Goal: Information Seeking & Learning: Check status

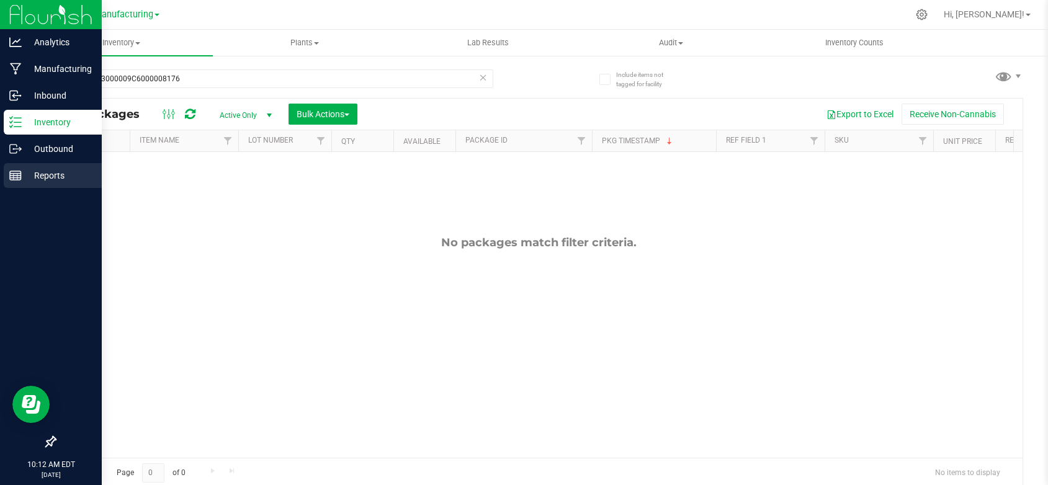
click at [47, 167] on div "Reports" at bounding box center [53, 175] width 98 height 25
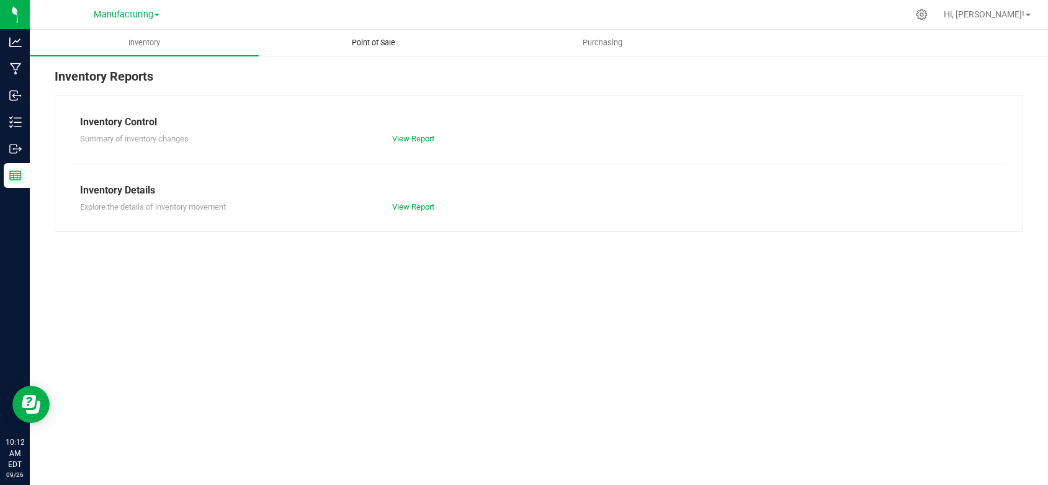
click at [354, 42] on span "Point of Sale" at bounding box center [373, 42] width 77 height 11
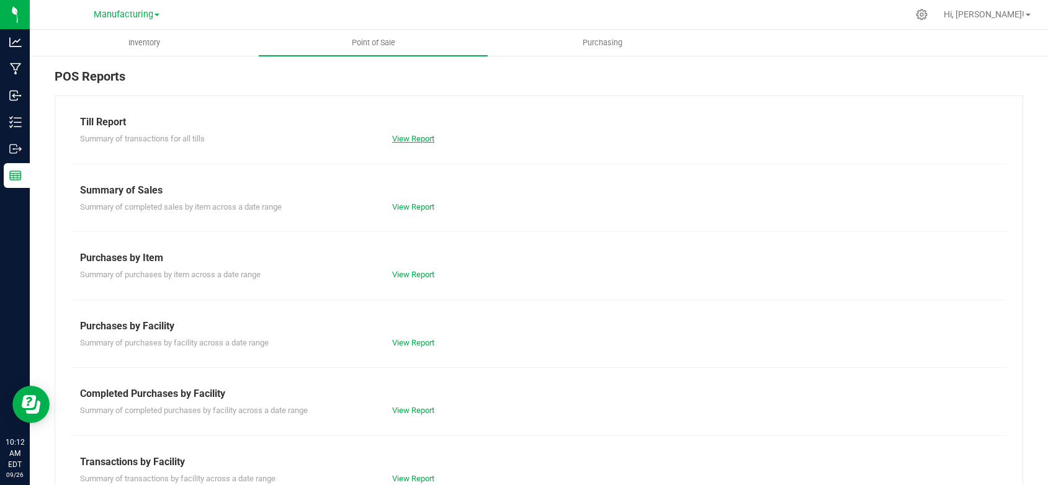
click at [397, 137] on link "View Report" at bounding box center [413, 138] width 42 height 9
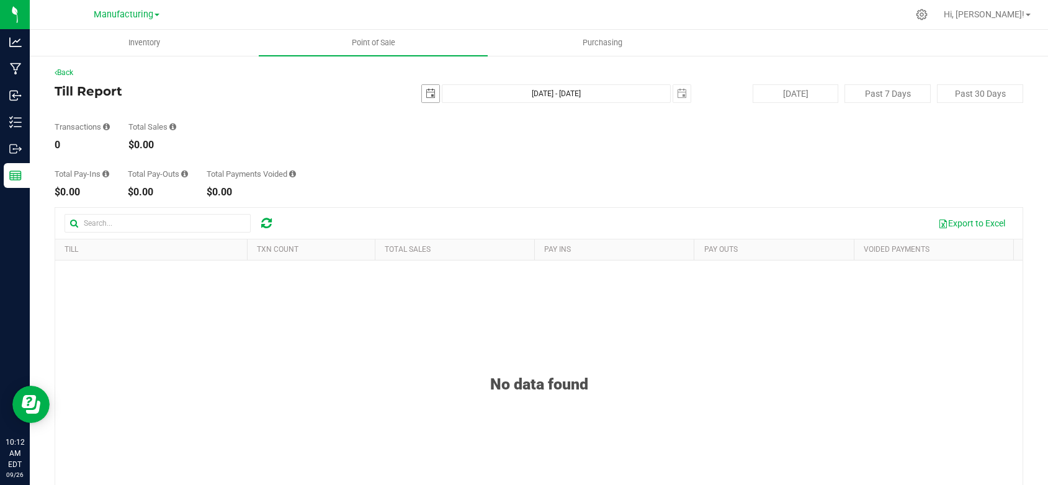
click at [428, 99] on span "select" at bounding box center [430, 93] width 17 height 17
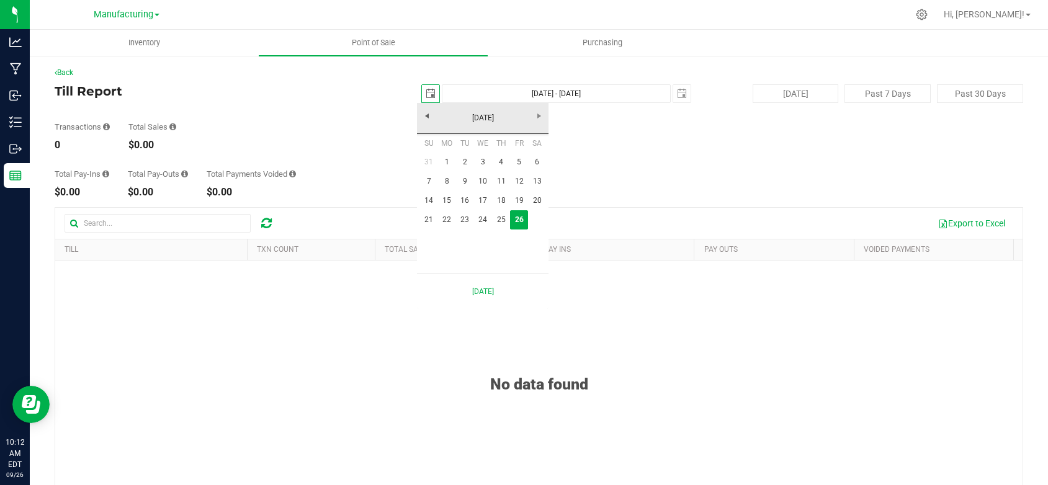
scroll to position [0, 31]
click at [498, 216] on link "25" at bounding box center [501, 219] width 18 height 19
type input "2025-09-25"
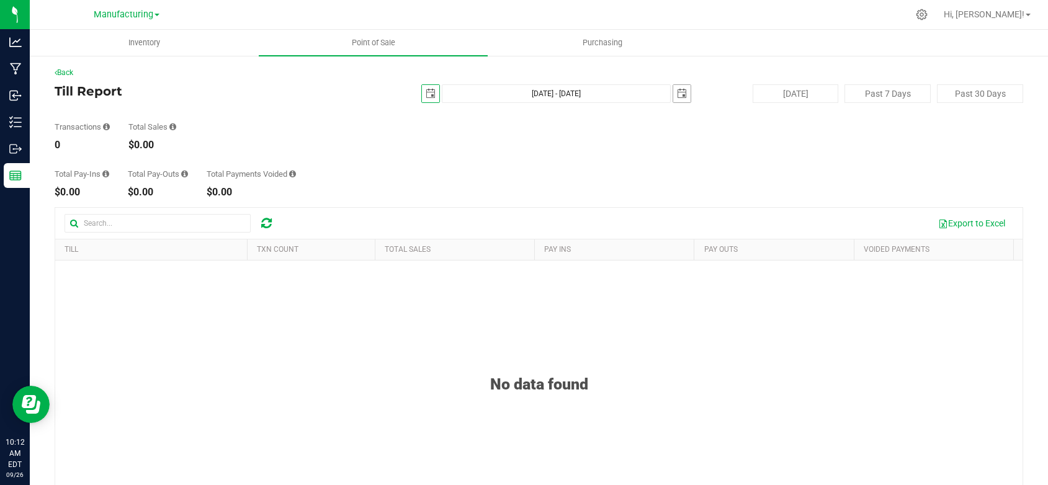
click at [677, 91] on span "select" at bounding box center [682, 94] width 10 height 10
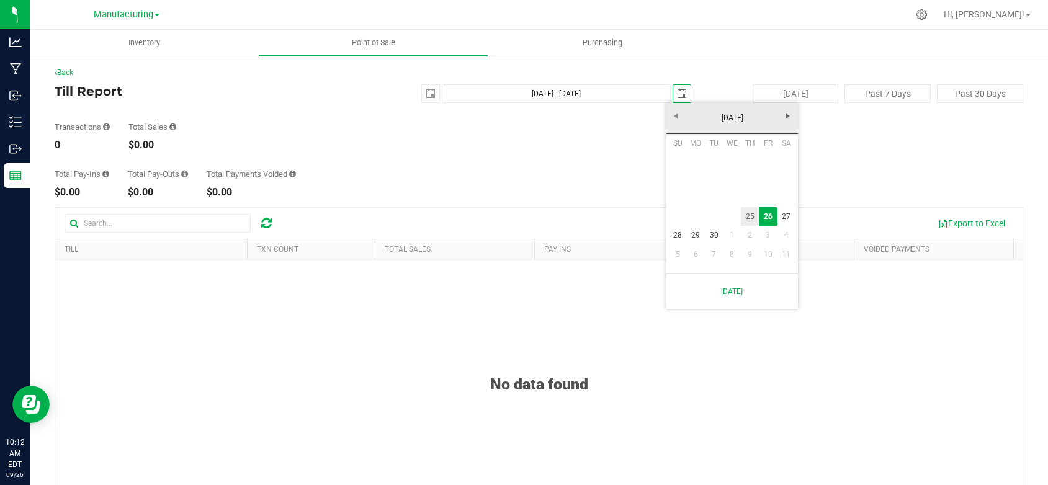
click at [754, 213] on link "25" at bounding box center [750, 216] width 18 height 19
type input "Sep 25, 2025 - Sep 25, 2025"
type input "2025-09-25"
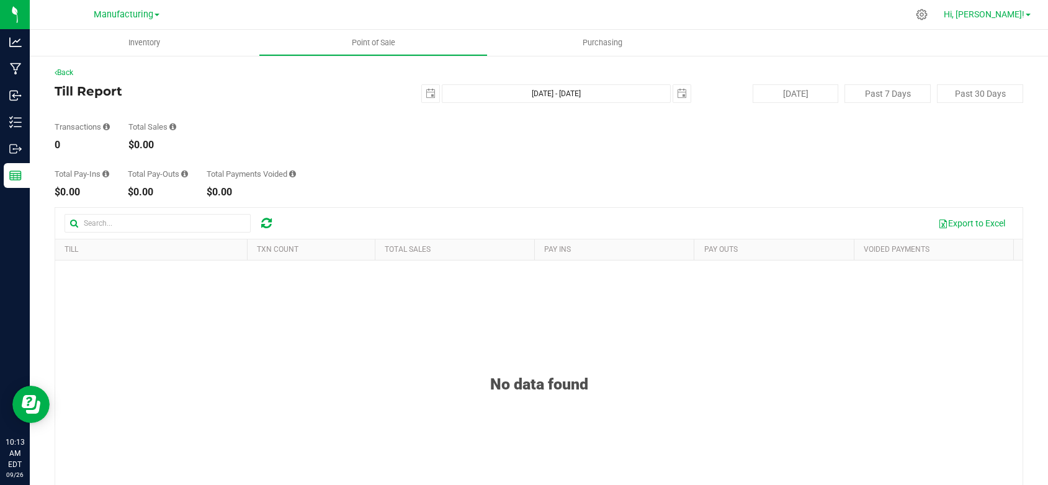
click at [1025, 17] on link "Hi, [PERSON_NAME]!" at bounding box center [987, 14] width 97 height 13
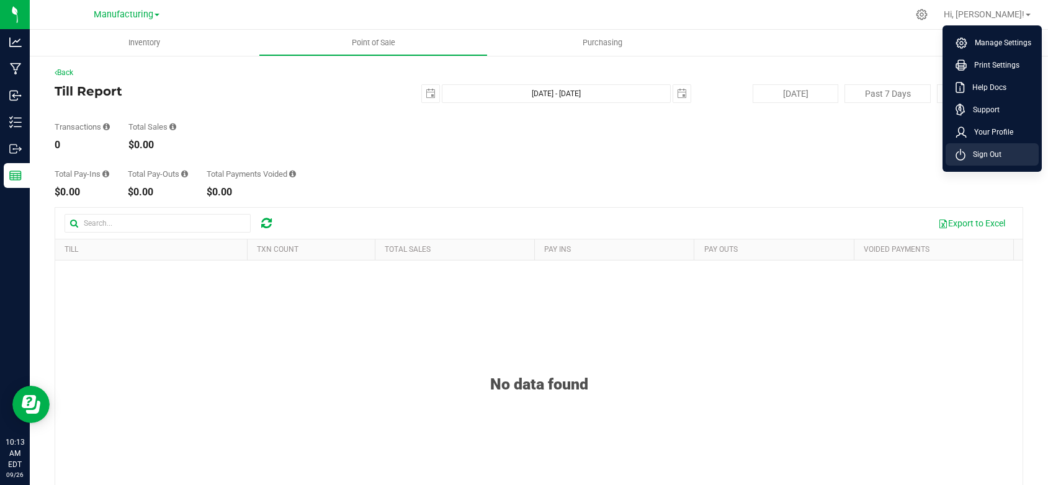
click at [985, 149] on span "Sign Out" at bounding box center [984, 154] width 36 height 12
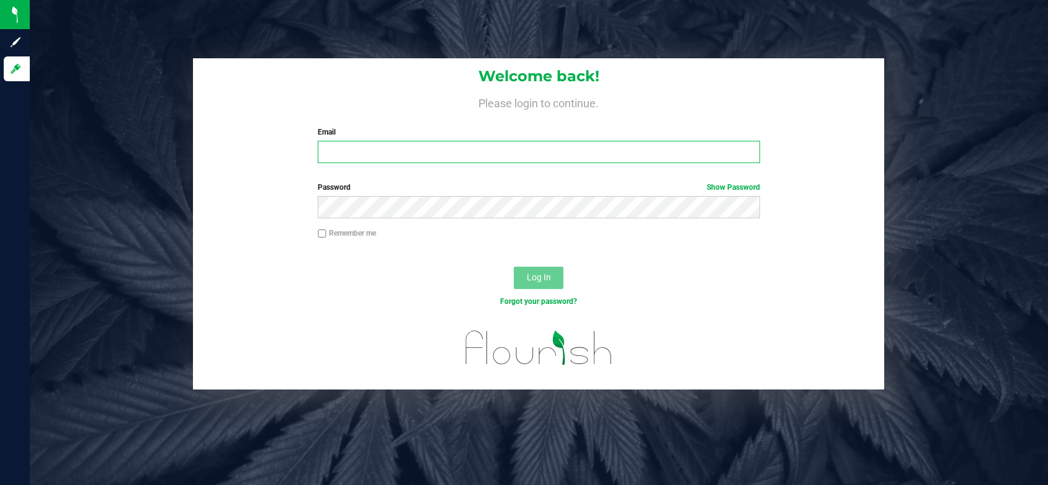
type input "[EMAIL_ADDRESS][DOMAIN_NAME]"
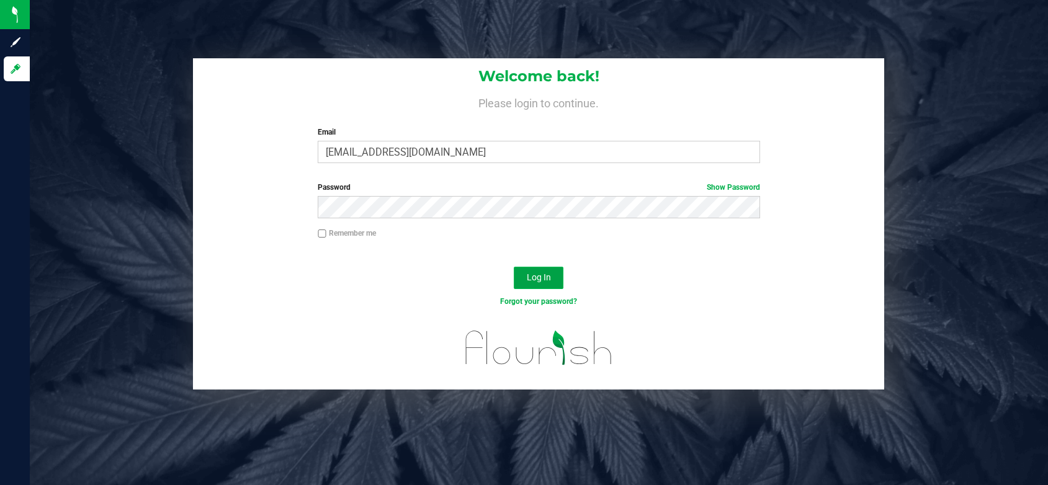
click at [536, 277] on span "Log In" at bounding box center [539, 277] width 24 height 10
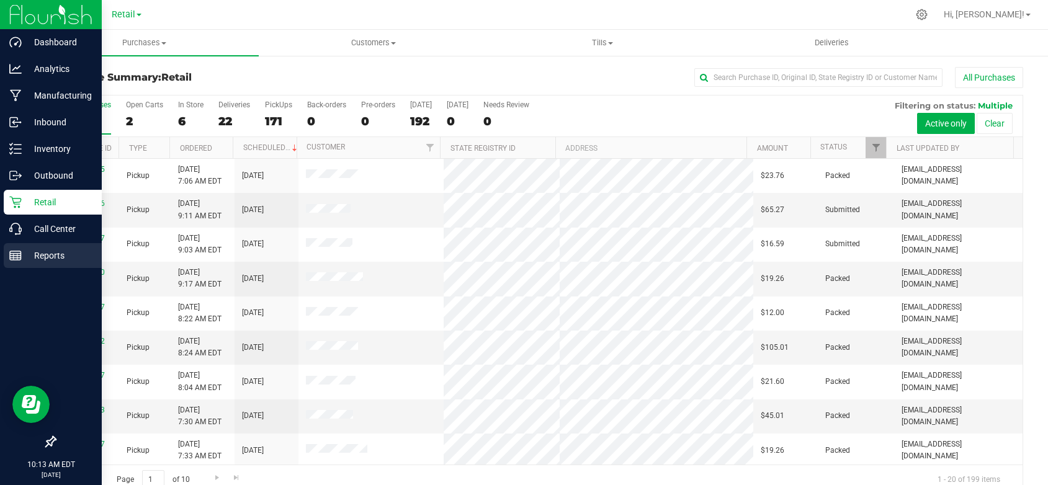
click at [53, 254] on p "Reports" at bounding box center [59, 255] width 74 height 15
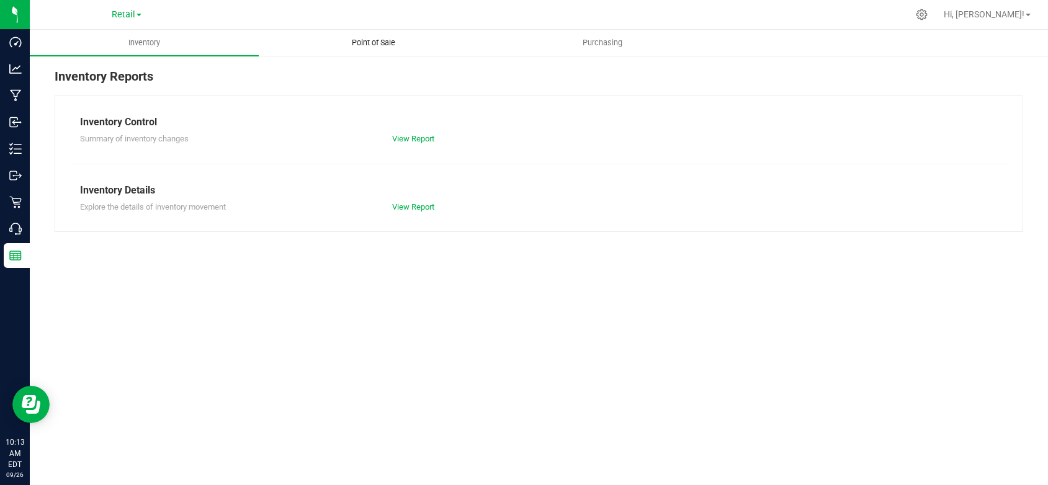
click at [368, 47] on span "Point of Sale" at bounding box center [373, 42] width 77 height 11
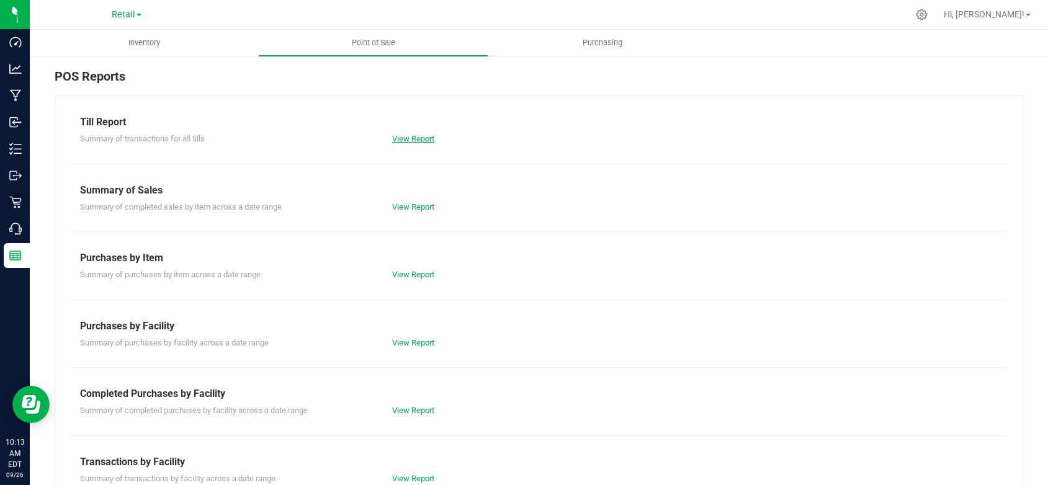
click at [417, 134] on link "View Report" at bounding box center [413, 138] width 42 height 9
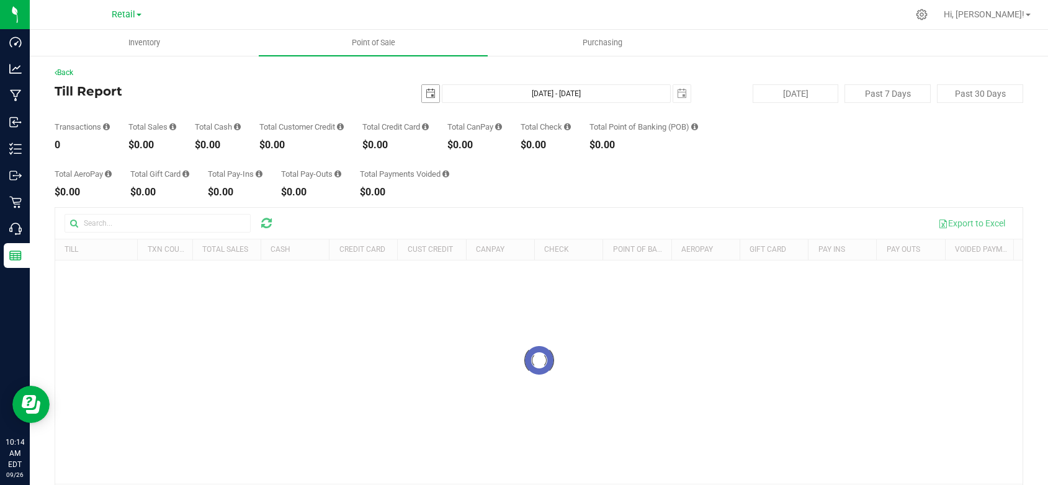
click at [426, 96] on span "select" at bounding box center [431, 94] width 10 height 10
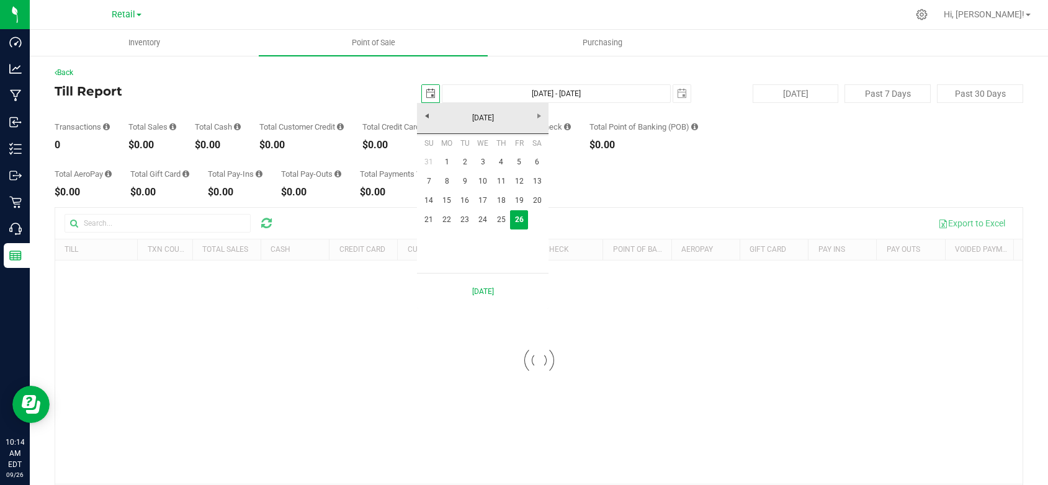
scroll to position [0, 31]
click at [484, 217] on link "24" at bounding box center [483, 219] width 18 height 19
type input "2025-09-24"
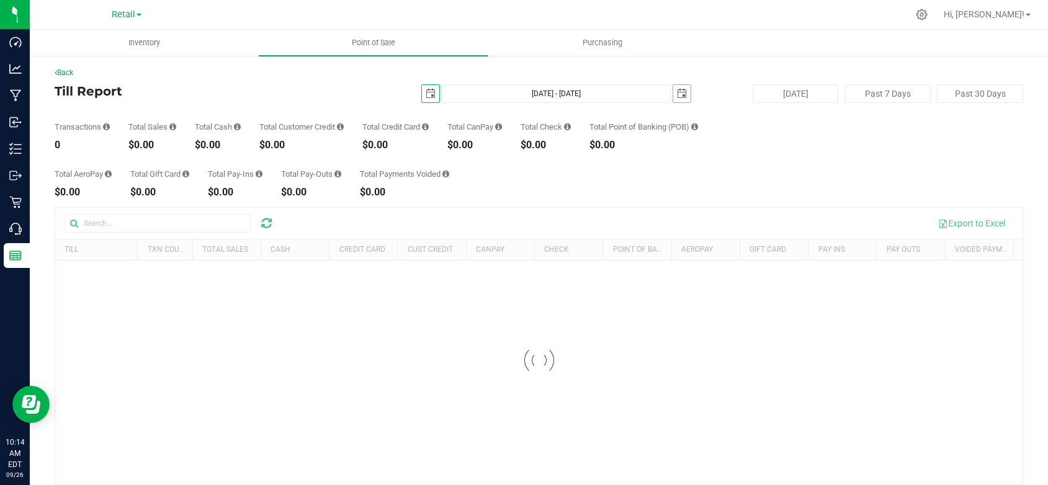
click at [677, 91] on span "select" at bounding box center [682, 94] width 10 height 10
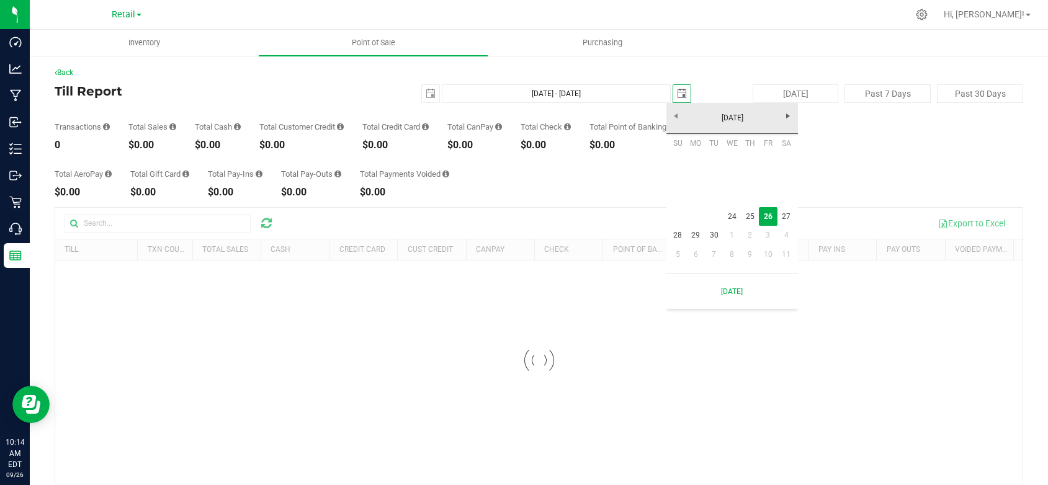
scroll to position [0, 31]
click at [729, 215] on link "24" at bounding box center [732, 216] width 18 height 19
type input "Sep 24, 2025 - Sep 24, 2025"
type input "2025-09-24"
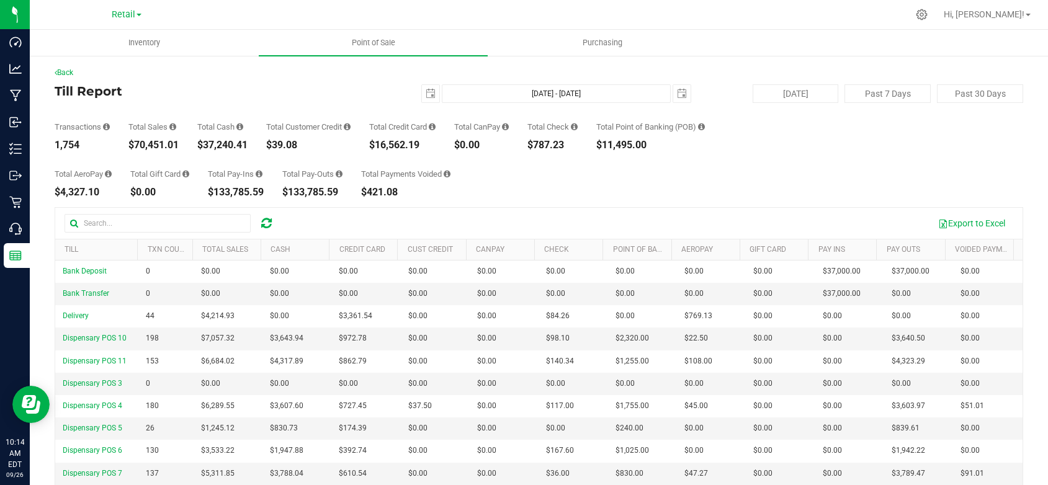
drag, startPoint x: 180, startPoint y: 151, endPoint x: 123, endPoint y: 146, distance: 57.3
click at [123, 146] on div "Back Till Report 2025-09-24 Sep 24, 2025 - Sep 24, 2025 2025-09-24 Today Past 7…" at bounding box center [539, 331] width 969 height 529
click at [133, 159] on div "Total AeroPay $4,327.10 Total Gift Card $0.00 Total Pay-Ins $133,785.59 Total P…" at bounding box center [539, 173] width 969 height 47
drag, startPoint x: 181, startPoint y: 149, endPoint x: 116, endPoint y: 149, distance: 64.6
click at [116, 149] on div "Transactions 1,754 Total Sales $70,451.01 Total Cash $37,240.41 Total Customer …" at bounding box center [539, 126] width 969 height 47
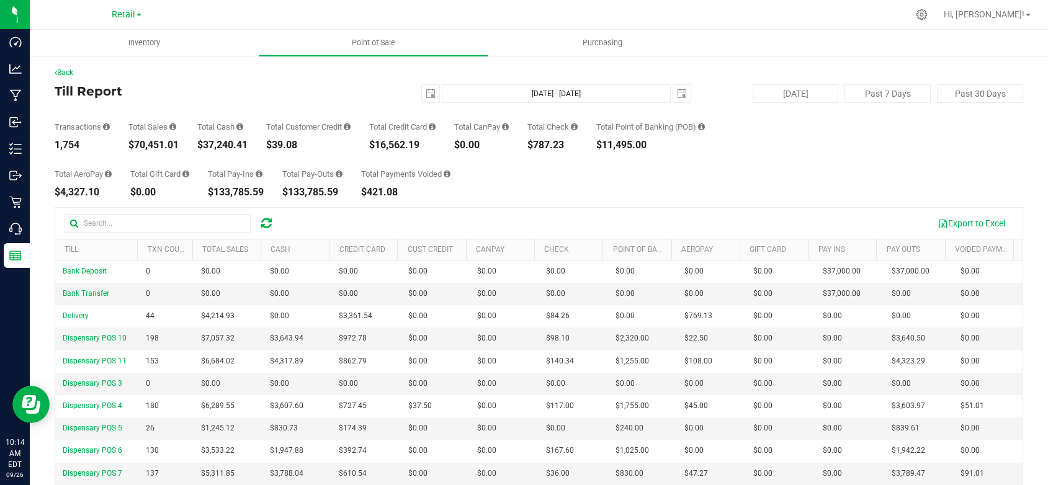
click at [156, 170] on div "Total Gift Card" at bounding box center [159, 174] width 59 height 8
drag, startPoint x: 179, startPoint y: 150, endPoint x: 129, endPoint y: 148, distance: 50.3
click at [129, 148] on div "$70,451.01" at bounding box center [153, 145] width 50 height 10
copy div "$70,451.01"
drag, startPoint x: 427, startPoint y: 148, endPoint x: 372, endPoint y: 145, distance: 54.7
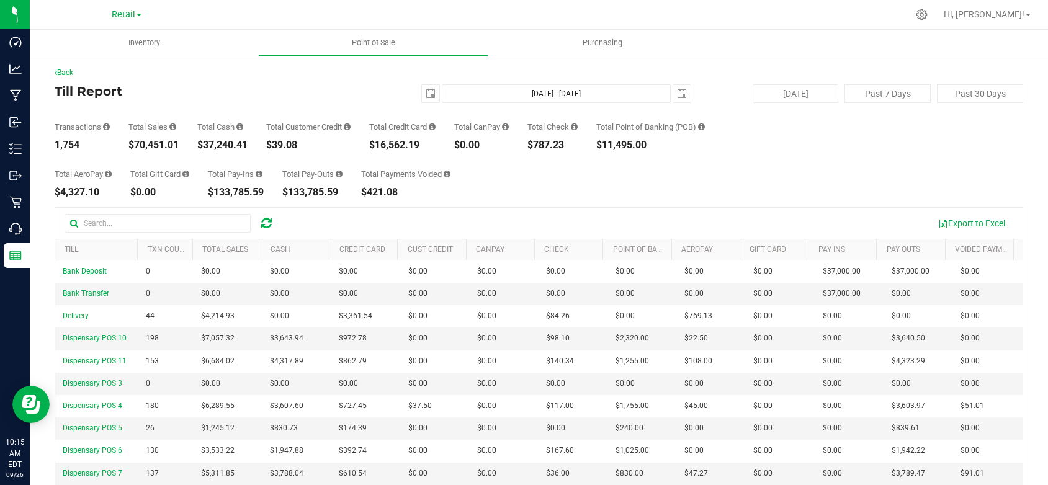
click at [372, 145] on div "Transactions 1,754 Total Sales $70,451.01 Total Cash $37,240.41 Total Customer …" at bounding box center [539, 126] width 969 height 47
copy div "$16,562.19"
drag, startPoint x: 577, startPoint y: 143, endPoint x: 534, endPoint y: 145, distance: 42.9
click at [534, 145] on div "Transactions 1,754 Total Sales $70,451.01 Total Cash $37,240.41 Total Customer …" at bounding box center [539, 126] width 969 height 47
copy div "$787.23"
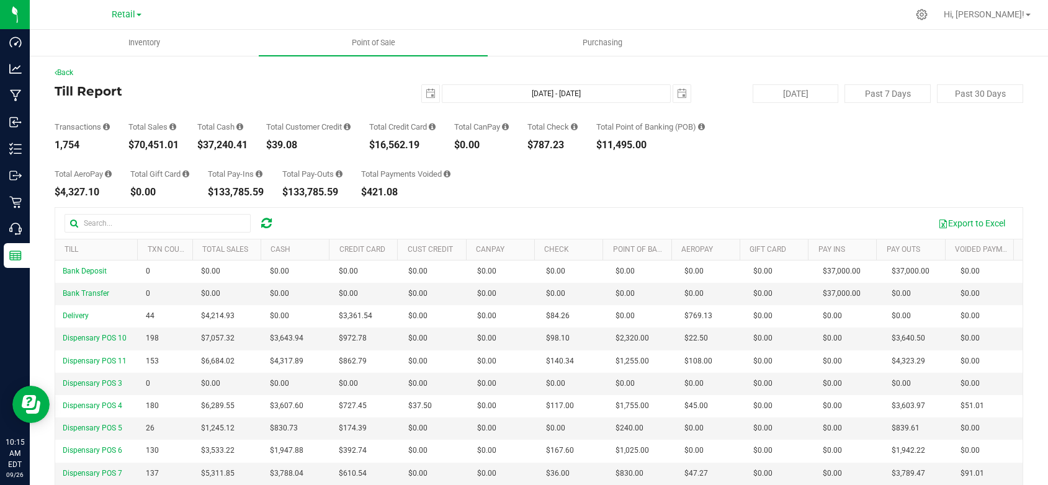
drag, startPoint x: 658, startPoint y: 143, endPoint x: 606, endPoint y: 143, distance: 52.1
click at [606, 143] on div "$11,495.00" at bounding box center [650, 145] width 109 height 10
copy div "$11,495.00"
drag, startPoint x: 103, startPoint y: 191, endPoint x: 56, endPoint y: 190, distance: 47.2
click at [56, 190] on div "$4,327.10" at bounding box center [83, 192] width 57 height 10
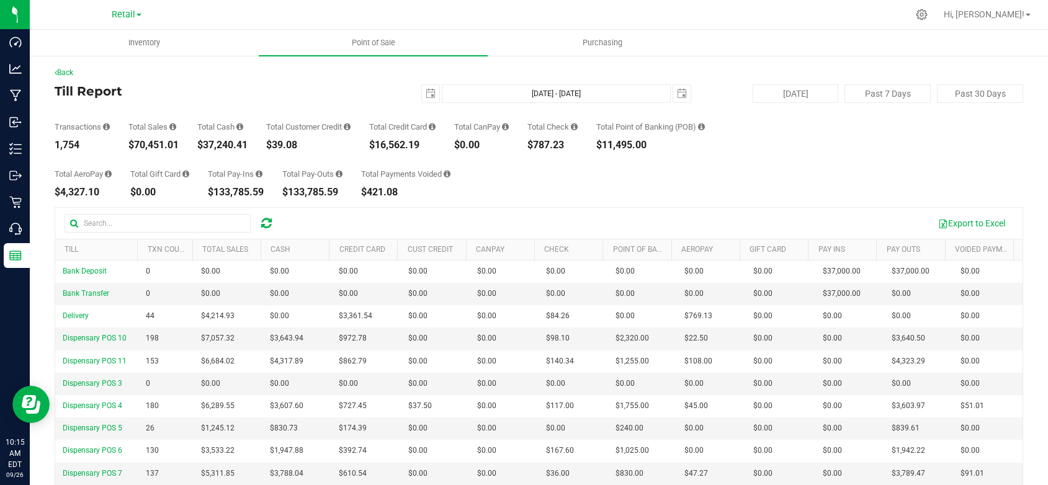
copy div "$4,327.10"
click at [679, 95] on span "select" at bounding box center [682, 94] width 10 height 10
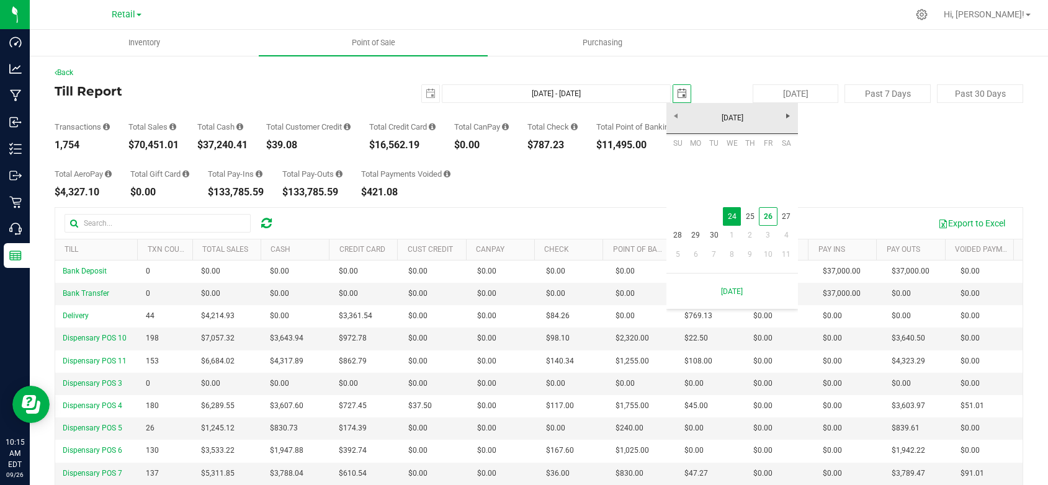
scroll to position [0, 31]
click at [752, 220] on link "25" at bounding box center [750, 216] width 18 height 19
type input "Sep 24, 2025 - Sep 25, 2025"
type input "2025-09-25"
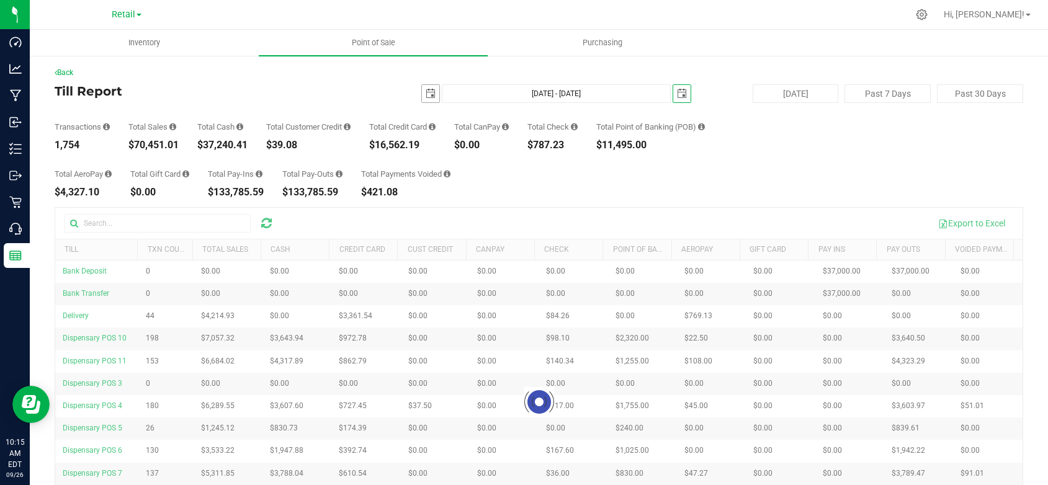
click at [423, 88] on span "select" at bounding box center [430, 93] width 17 height 17
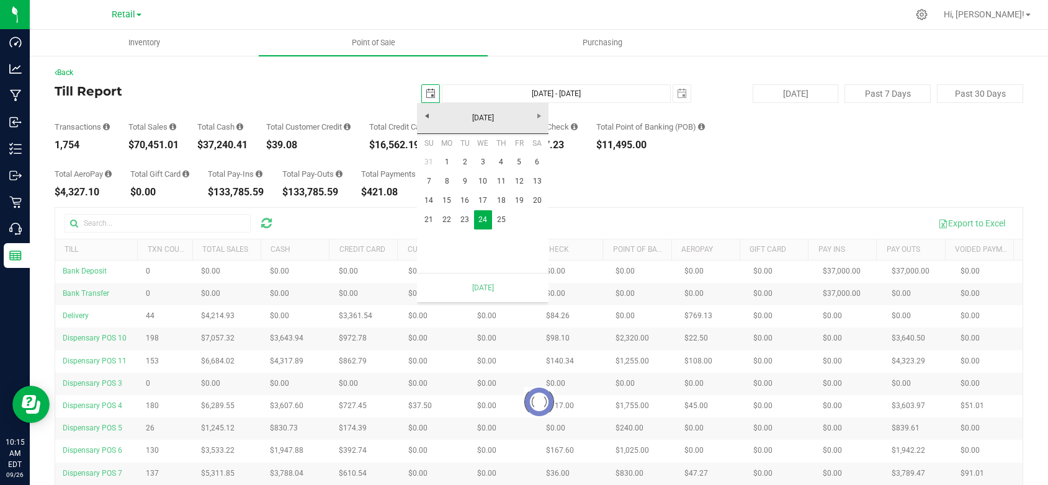
scroll to position [0, 31]
click at [497, 213] on link "25" at bounding box center [501, 219] width 18 height 19
type input "Sep 25, 2025 - Sep 25, 2025"
type input "2025-09-25"
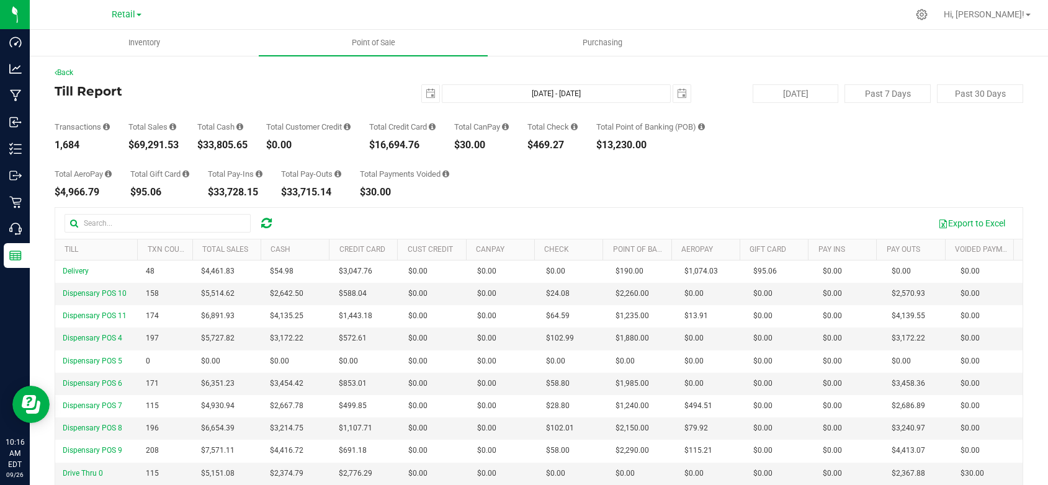
drag, startPoint x: 427, startPoint y: 148, endPoint x: 370, endPoint y: 147, distance: 57.1
click at [370, 147] on div "Transactions 1,684 Total Sales $69,291.53 Total Cash $33,805.65 Total Customer …" at bounding box center [539, 126] width 969 height 47
copy div "$16,694.76"
drag, startPoint x: 554, startPoint y: 158, endPoint x: 560, endPoint y: 151, distance: 8.8
click at [554, 158] on div "Total AeroPay $4,966.79 Total Gift Card $95.06 Total Pay-Ins $33,728.15 Total P…" at bounding box center [539, 173] width 969 height 47
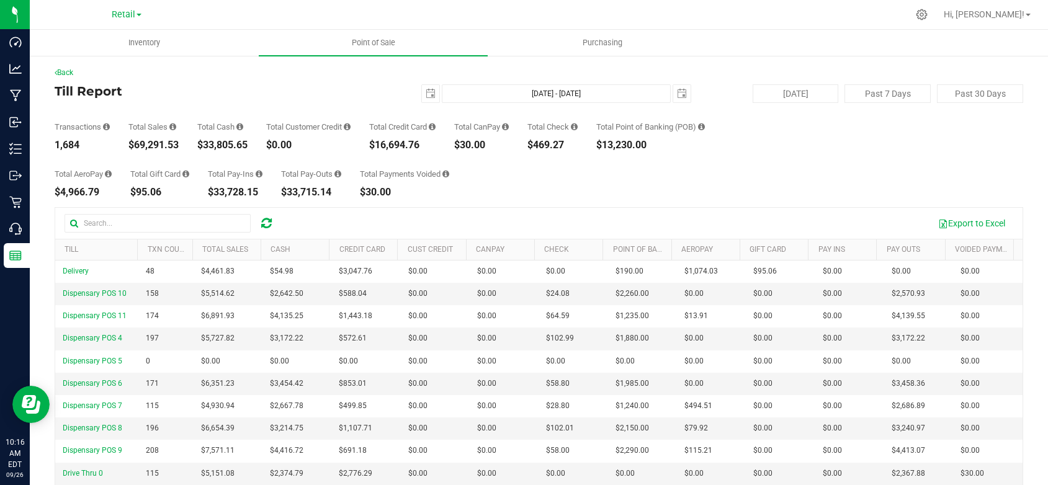
drag, startPoint x: 574, startPoint y: 144, endPoint x: 533, endPoint y: 145, distance: 41.0
click at [533, 145] on div "Transactions 1,684 Total Sales $69,291.53 Total Cash $33,805.65 Total Customer …" at bounding box center [539, 126] width 969 height 47
copy div "$469.27"
drag, startPoint x: 659, startPoint y: 148, endPoint x: 650, endPoint y: 146, distance: 8.9
click at [650, 148] on div "$13,230.00" at bounding box center [650, 145] width 109 height 10
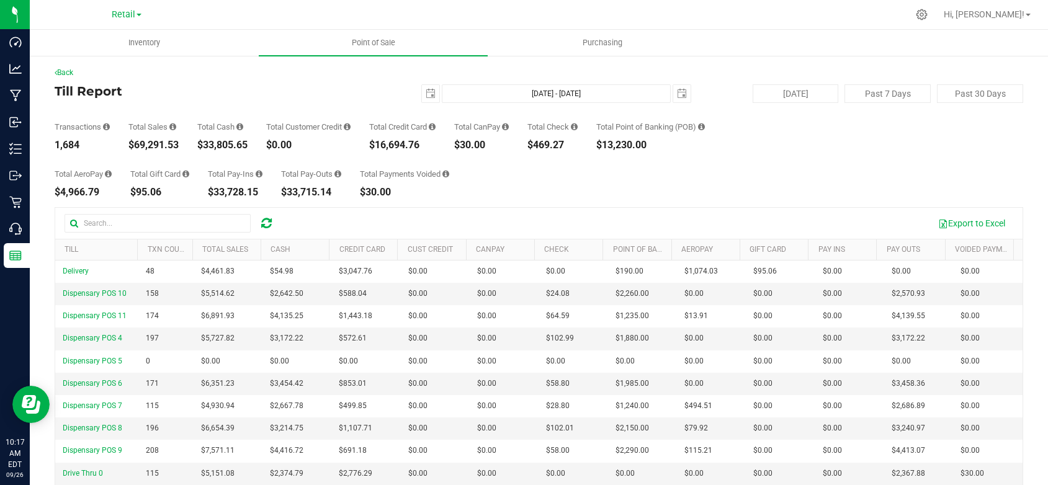
click at [659, 143] on div "$13,230.00" at bounding box center [650, 145] width 109 height 10
drag, startPoint x: 657, startPoint y: 143, endPoint x: 599, endPoint y: 143, distance: 58.3
click at [599, 143] on div "Transactions 1,684 Total Sales $69,291.53 Total Cash $33,805.65 Total Customer …" at bounding box center [539, 126] width 969 height 47
copy div "$13,230.00"
drag, startPoint x: 99, startPoint y: 190, endPoint x: 50, endPoint y: 190, distance: 48.4
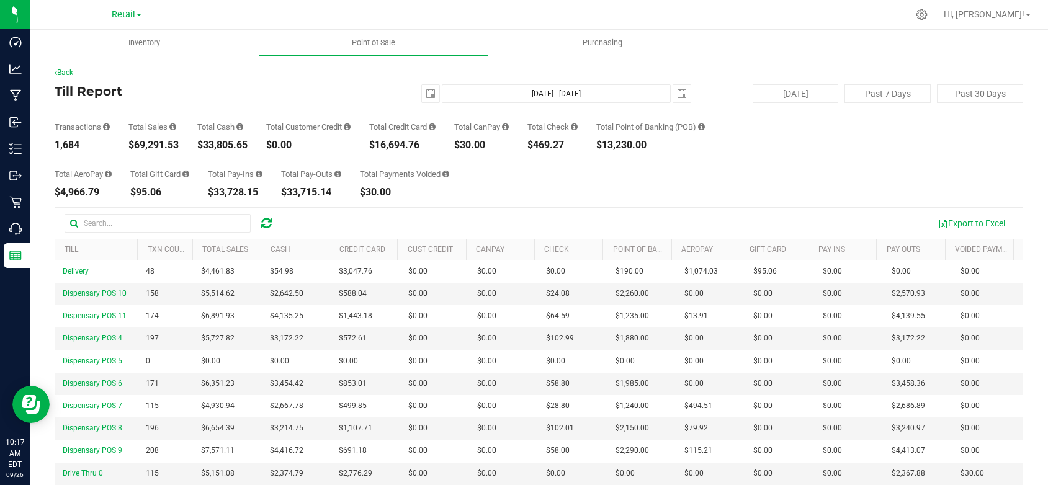
click at [50, 190] on div "Back Till Report 2025-09-25 Sep 25, 2025 - Sep 25, 2025 2025-09-25 Today Past 7…" at bounding box center [539, 332] width 1019 height 554
copy div "$4,966.79"
drag, startPoint x: 182, startPoint y: 143, endPoint x: 129, endPoint y: 142, distance: 52.8
click at [129, 142] on div "Transactions 1,684 Total Sales $69,291.53 Total Cash $33,805.65 Total Customer …" at bounding box center [539, 126] width 969 height 47
copy div "$69,291.53"
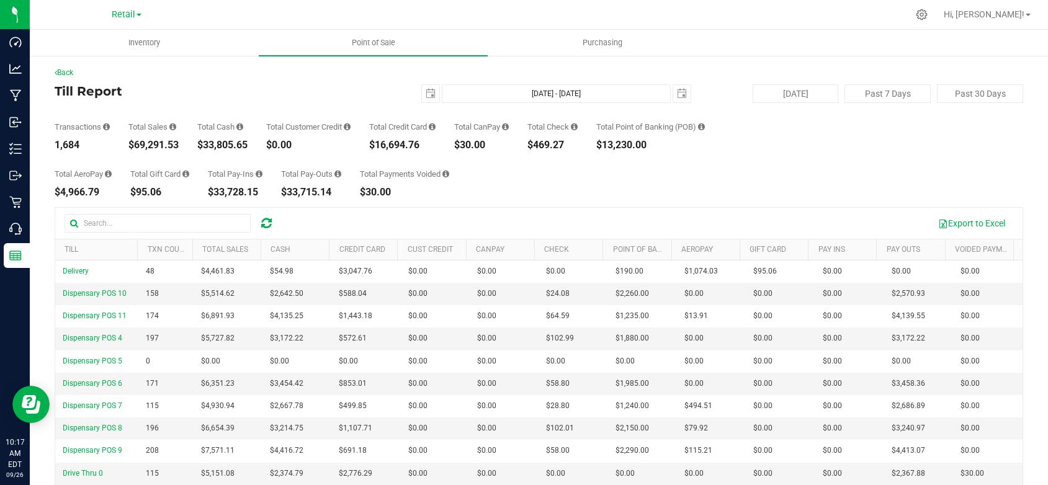
drag, startPoint x: 79, startPoint y: 145, endPoint x: 50, endPoint y: 145, distance: 29.8
click at [50, 145] on div "Back Till Report 2025-09-25 Sep 25, 2025 - Sep 25, 2025 2025-09-25 Today Past 7…" at bounding box center [539, 332] width 1019 height 554
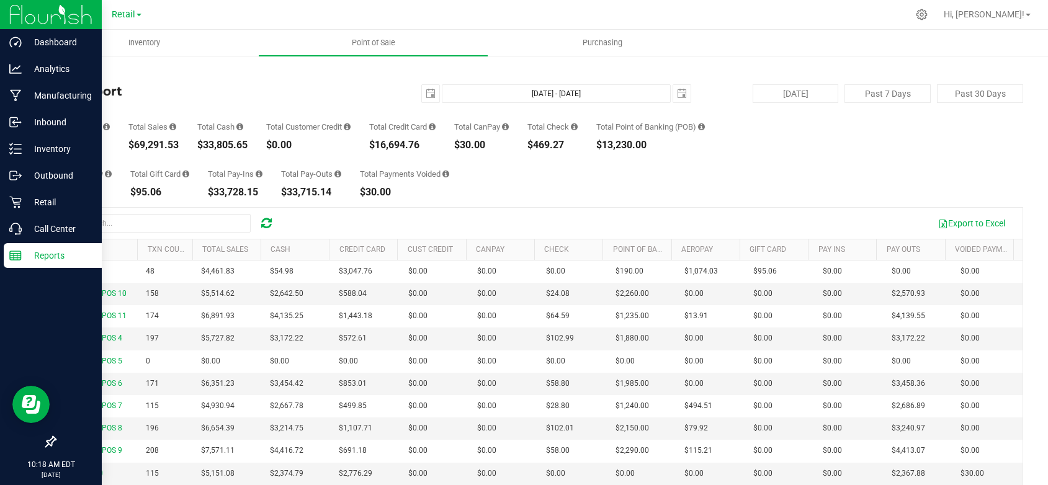
click at [47, 254] on p "Reports" at bounding box center [59, 255] width 74 height 15
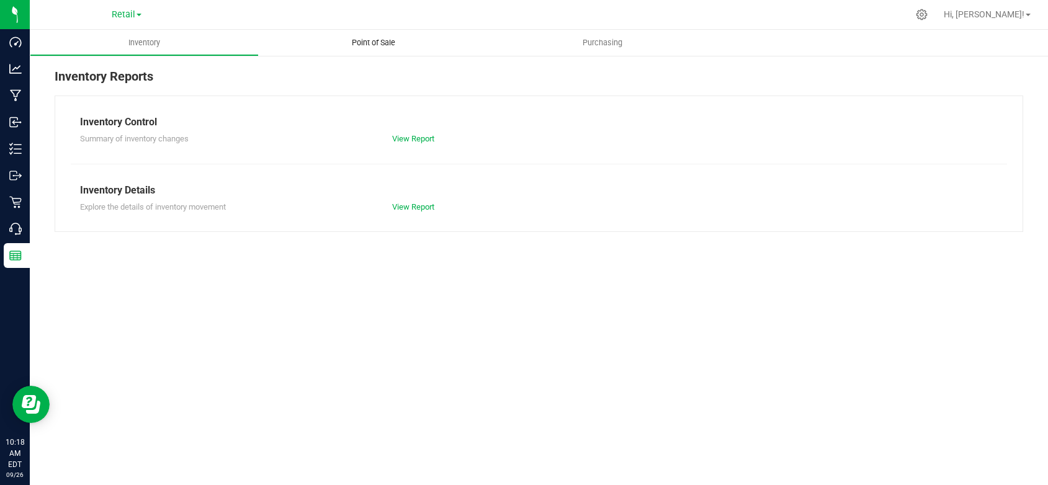
click at [362, 38] on span "Point of Sale" at bounding box center [373, 42] width 77 height 11
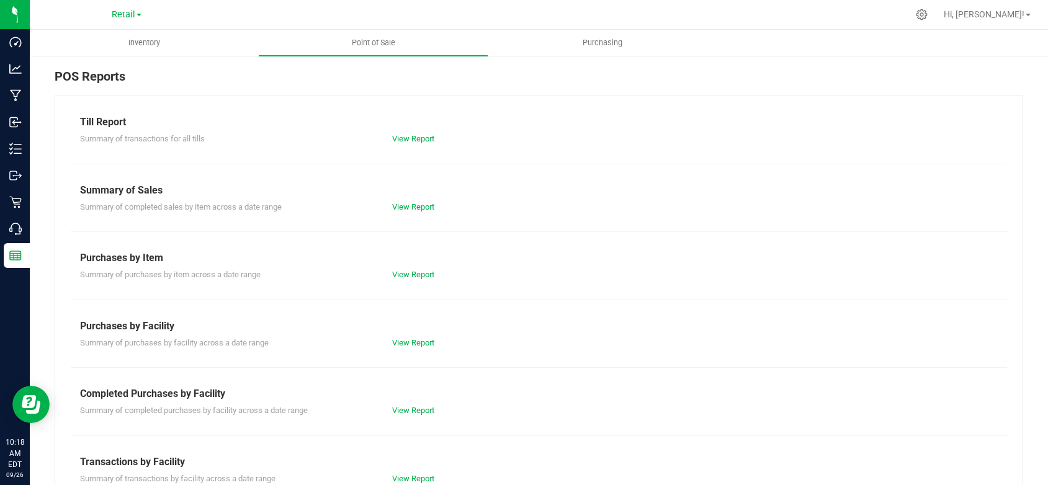
click at [410, 405] on div "View Report" at bounding box center [461, 411] width 156 height 12
click at [410, 413] on link "View Report" at bounding box center [413, 410] width 42 height 9
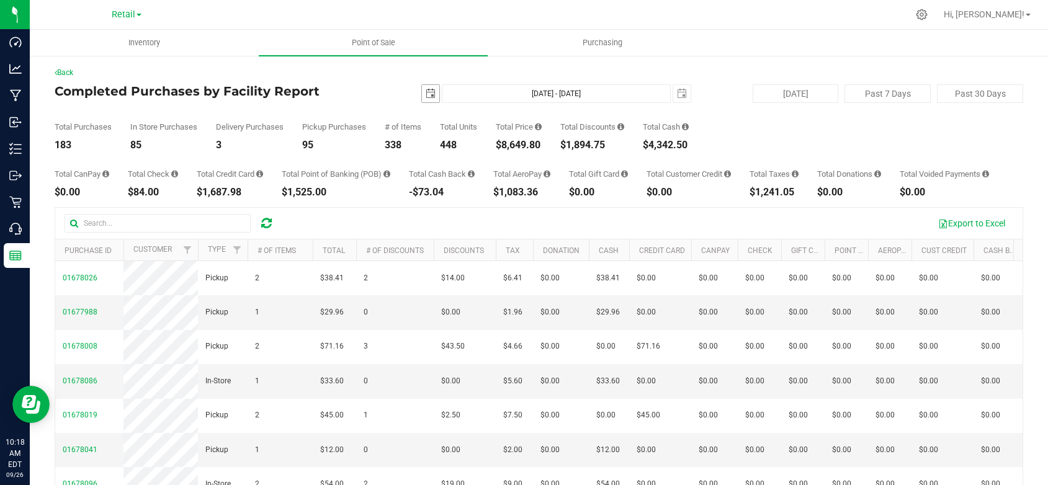
click at [426, 89] on span "select" at bounding box center [431, 94] width 10 height 10
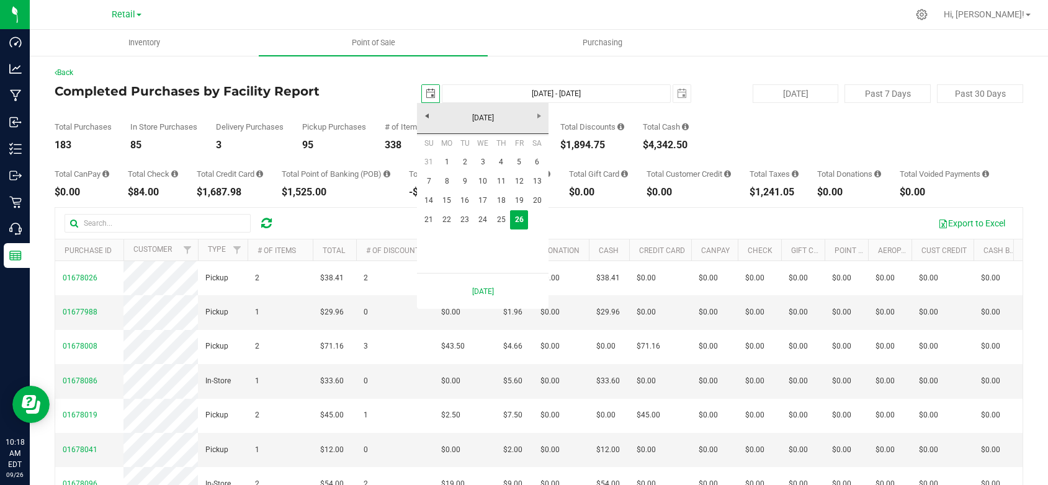
scroll to position [0, 31]
click at [480, 216] on link "24" at bounding box center [483, 219] width 18 height 19
type input "2025-09-24"
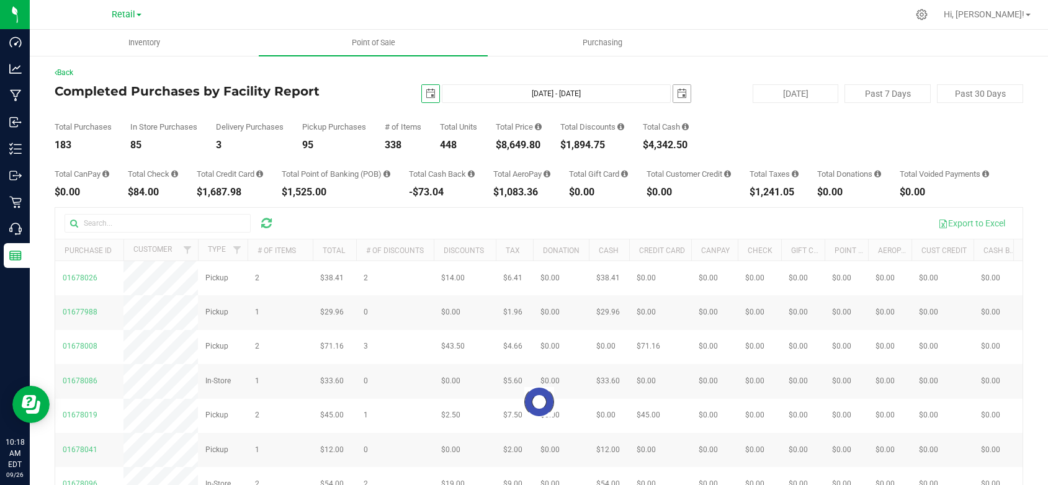
click at [677, 91] on span "select" at bounding box center [682, 94] width 10 height 10
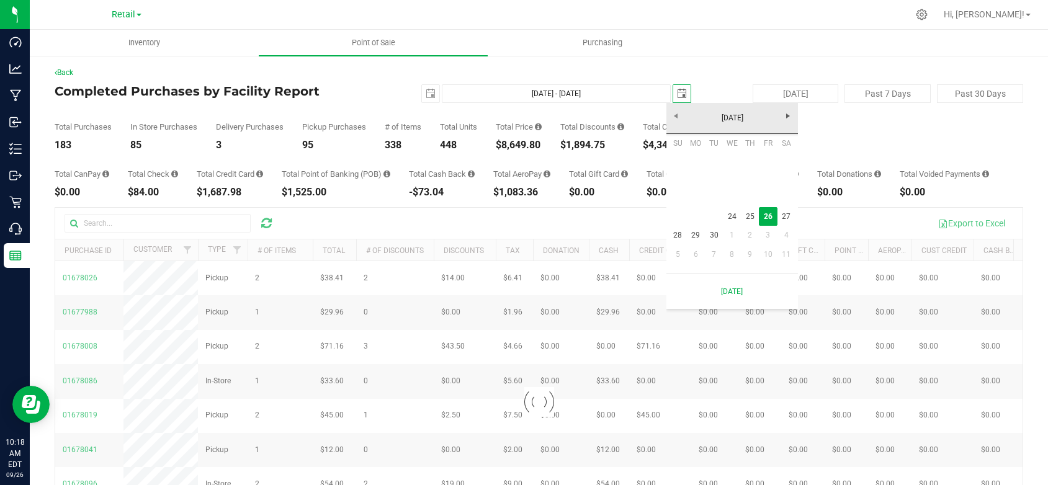
scroll to position [0, 31]
click at [734, 214] on link "24" at bounding box center [732, 216] width 18 height 19
type input "Sep 24, 2025 - Sep 24, 2025"
type input "2025-09-24"
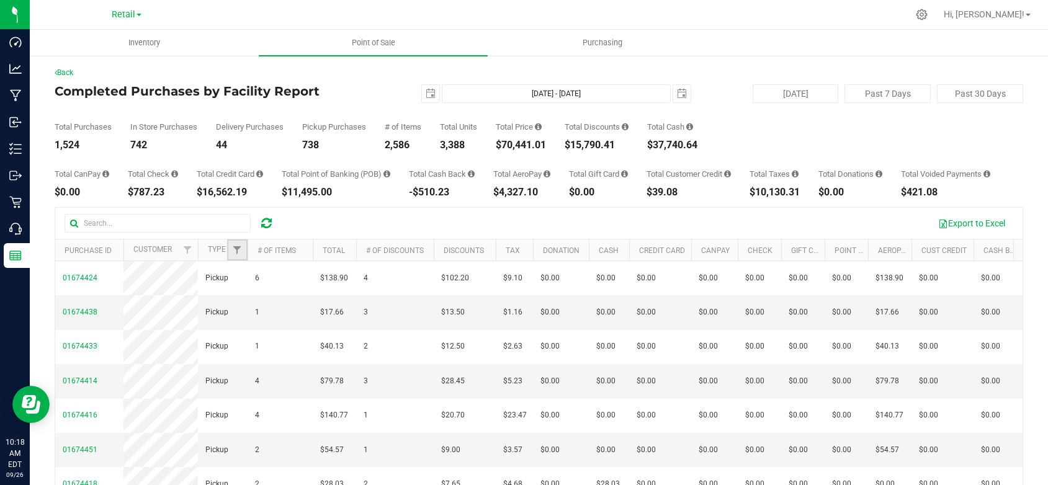
click at [236, 261] on link "Filter" at bounding box center [237, 250] width 20 height 21
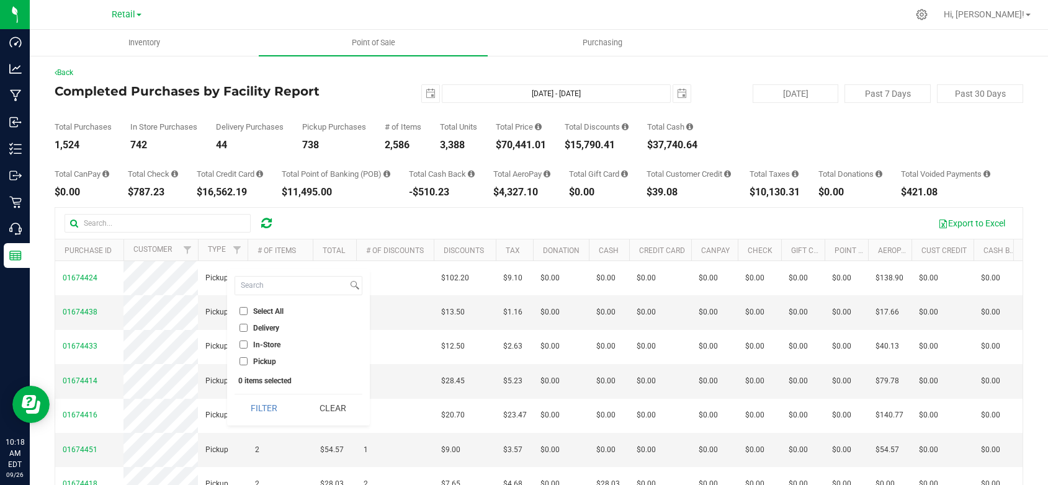
click at [245, 327] on input "Delivery" at bounding box center [244, 328] width 8 height 8
checkbox input "true"
click at [276, 414] on button "Filter" at bounding box center [265, 408] width 60 height 27
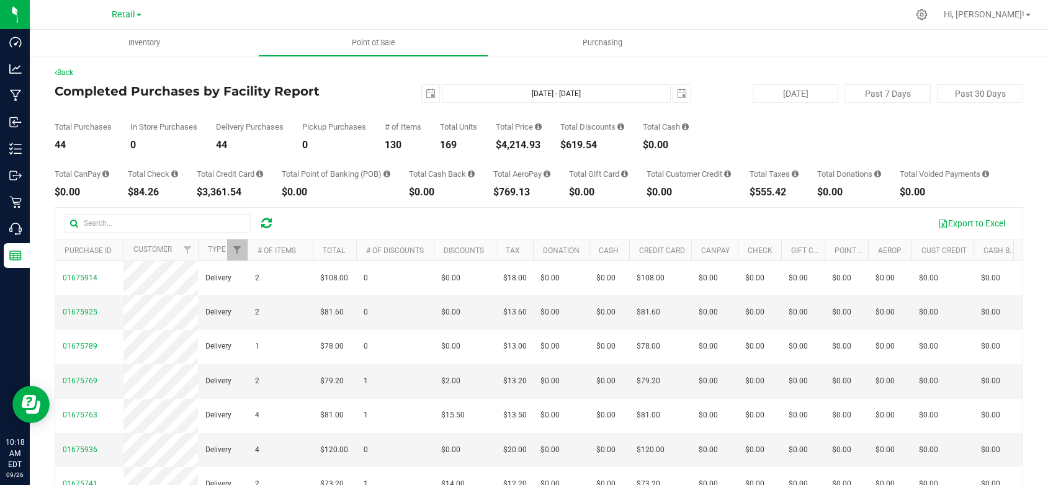
drag, startPoint x: 544, startPoint y: 145, endPoint x: 500, endPoint y: 145, distance: 44.1
click at [500, 145] on div "$4,214.93" at bounding box center [519, 145] width 46 height 10
drag, startPoint x: 673, startPoint y: 92, endPoint x: 703, endPoint y: 116, distance: 38.5
click at [677, 92] on span "select" at bounding box center [682, 94] width 10 height 10
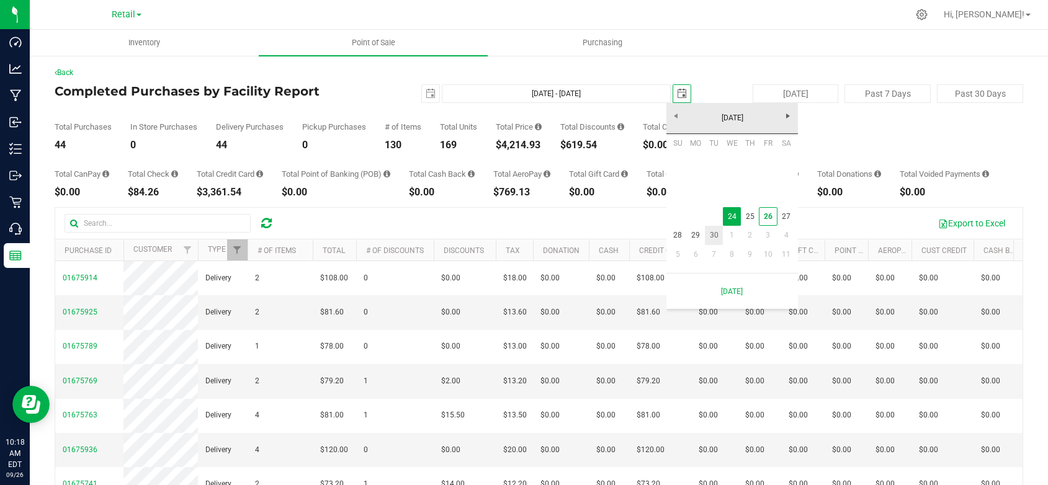
scroll to position [0, 31]
click at [745, 213] on link "25" at bounding box center [750, 216] width 18 height 19
type input "Sep 24, 2025 - Sep 25, 2025"
type input "2025-09-25"
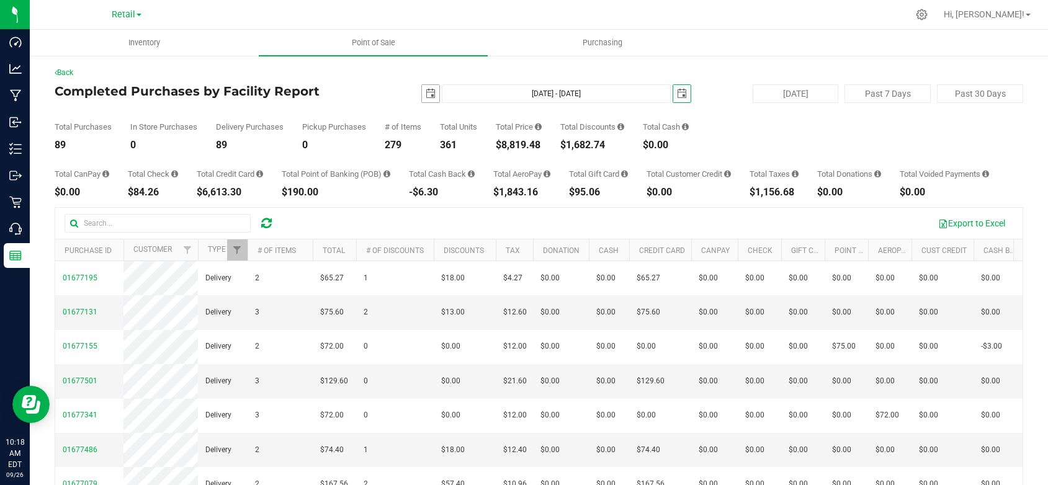
click at [431, 96] on span "select" at bounding box center [431, 94] width 10 height 10
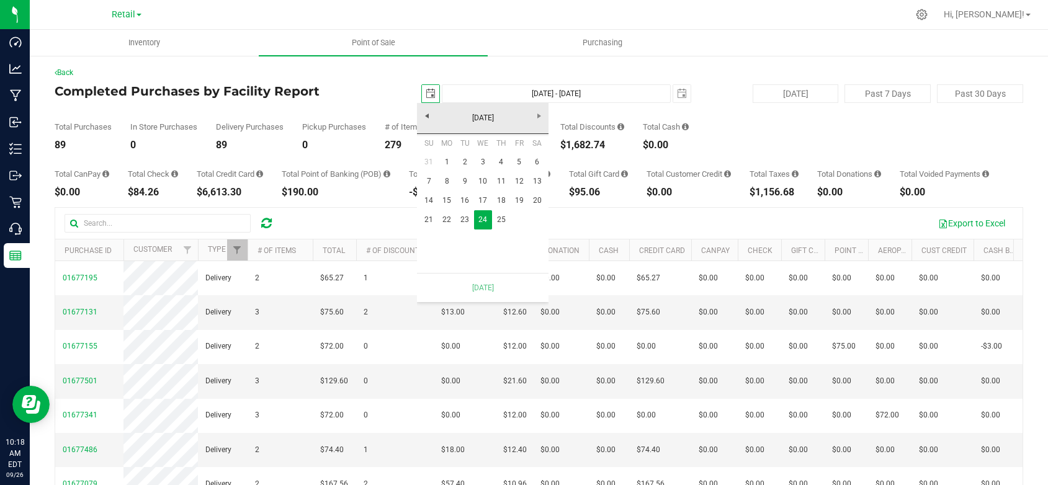
scroll to position [0, 31]
click at [498, 217] on link "25" at bounding box center [501, 219] width 18 height 19
type input "Sep 25, 2025 - Sep 25, 2025"
type input "2025-09-25"
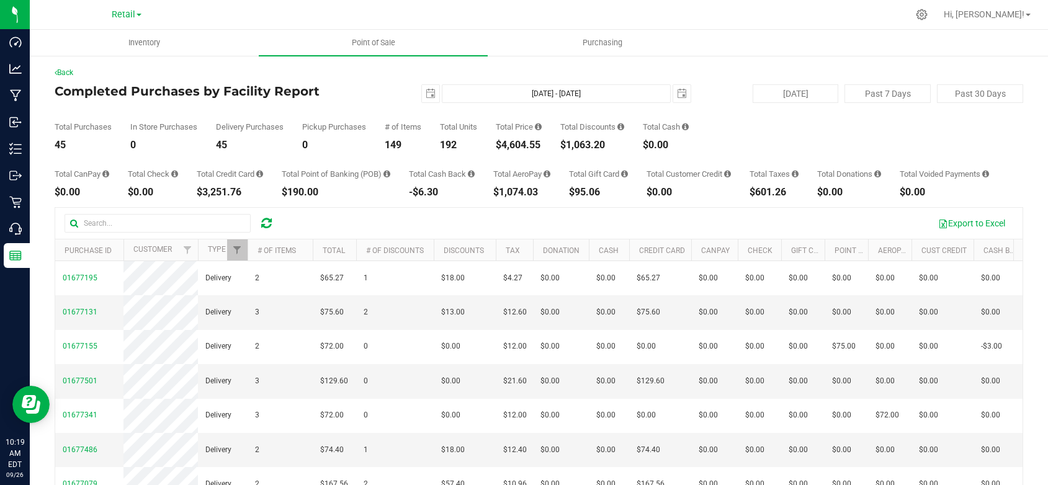
drag, startPoint x: 545, startPoint y: 143, endPoint x: 491, endPoint y: 144, distance: 54.0
click at [491, 144] on div "Total Purchases 45 In Store Purchases 0 Delivery Purchases 45 Pickup Purchases …" at bounding box center [539, 126] width 969 height 47
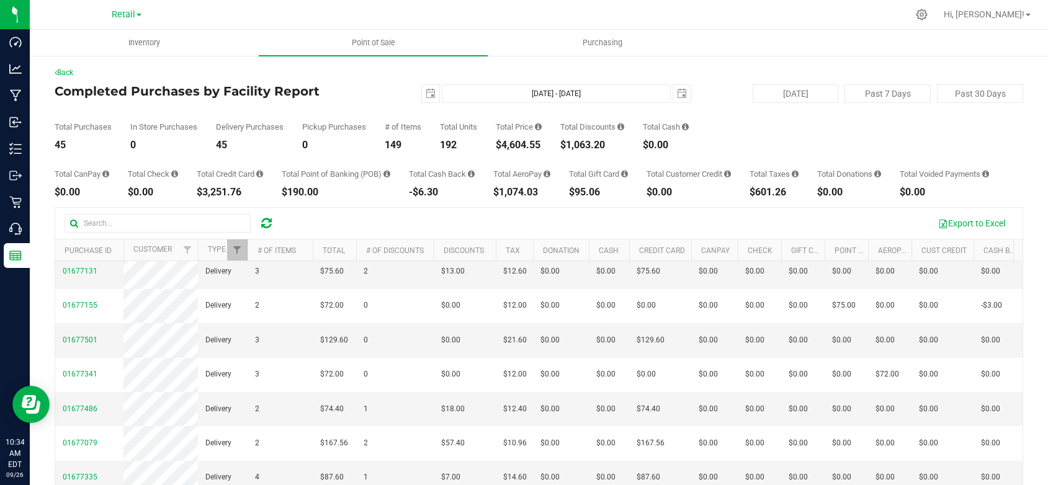
scroll to position [62, 0]
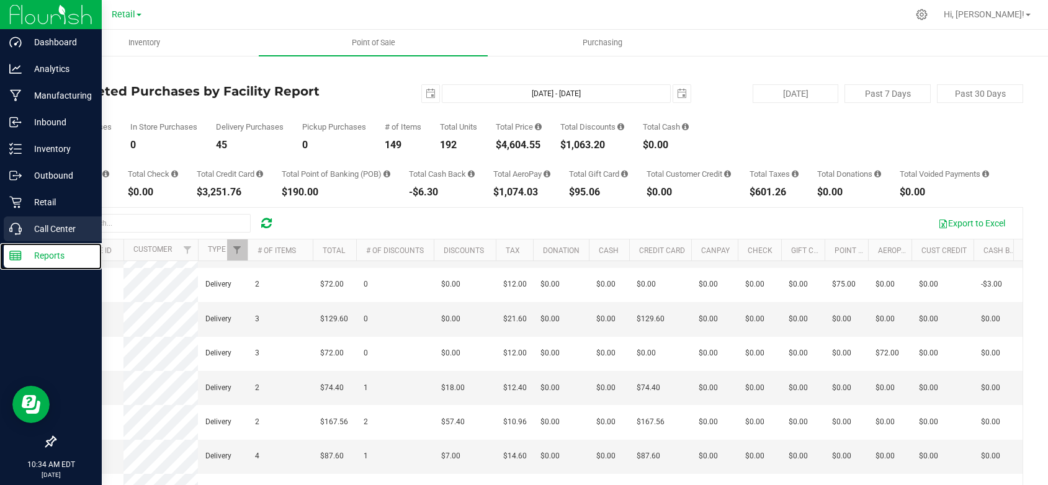
drag, startPoint x: 43, startPoint y: 253, endPoint x: 68, endPoint y: 232, distance: 33.1
click at [43, 253] on p "Reports" at bounding box center [59, 255] width 74 height 15
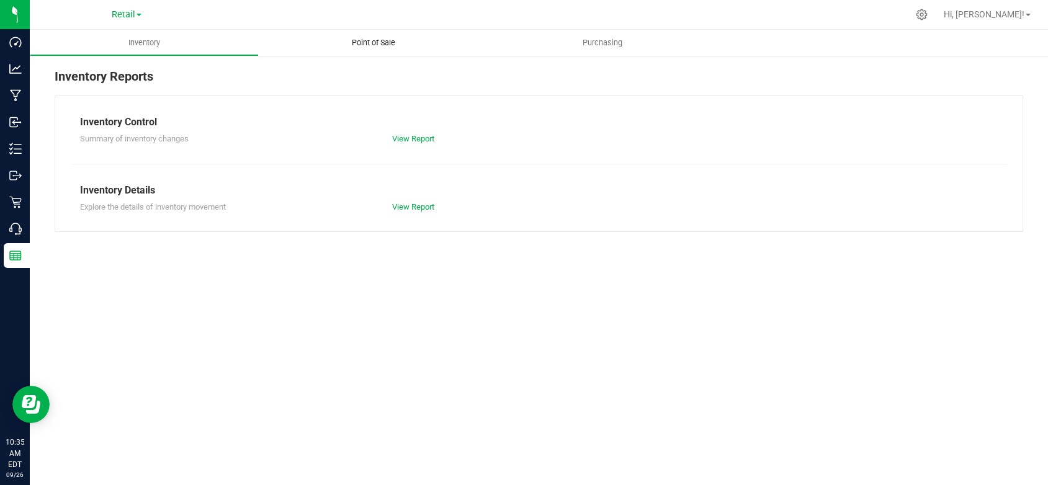
click at [372, 40] on span "Point of Sale" at bounding box center [373, 42] width 77 height 11
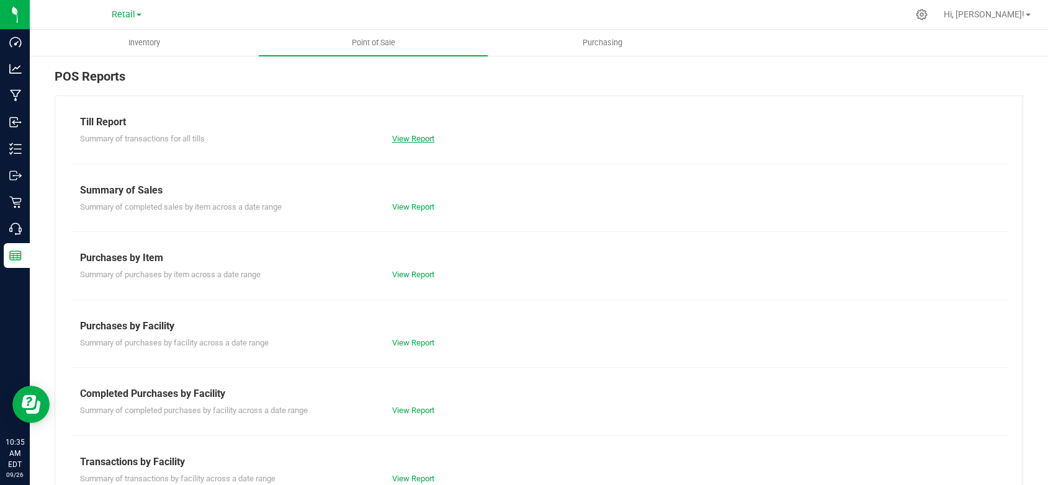
click at [407, 140] on link "View Report" at bounding box center [413, 138] width 42 height 9
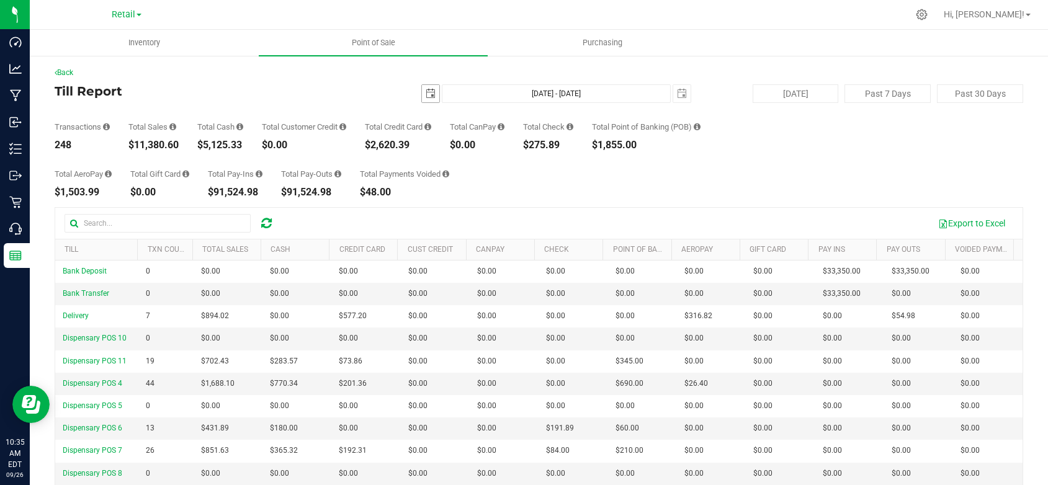
drag, startPoint x: 423, startPoint y: 89, endPoint x: 433, endPoint y: 96, distance: 12.2
click at [426, 89] on span "select" at bounding box center [431, 94] width 10 height 10
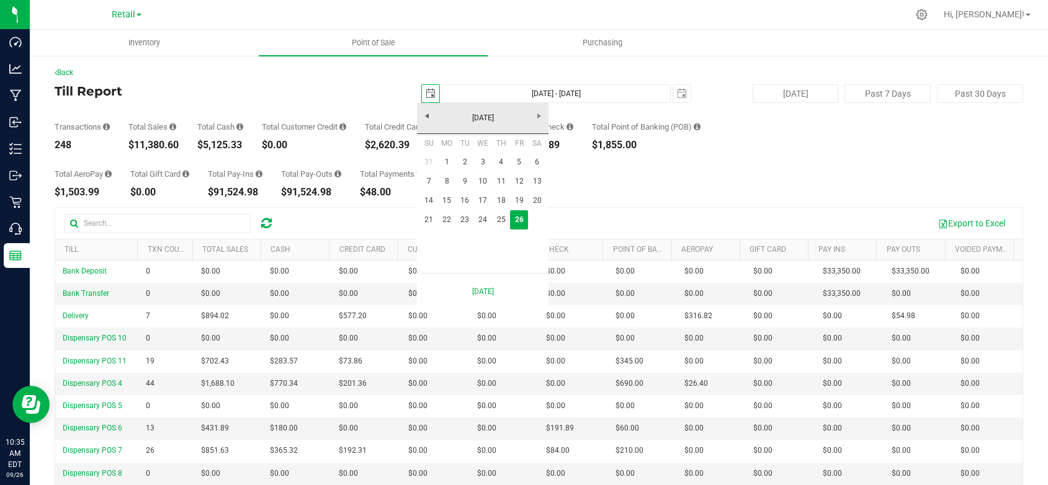
scroll to position [0, 31]
click at [500, 224] on link "25" at bounding box center [501, 219] width 18 height 19
type input "2025-09-25"
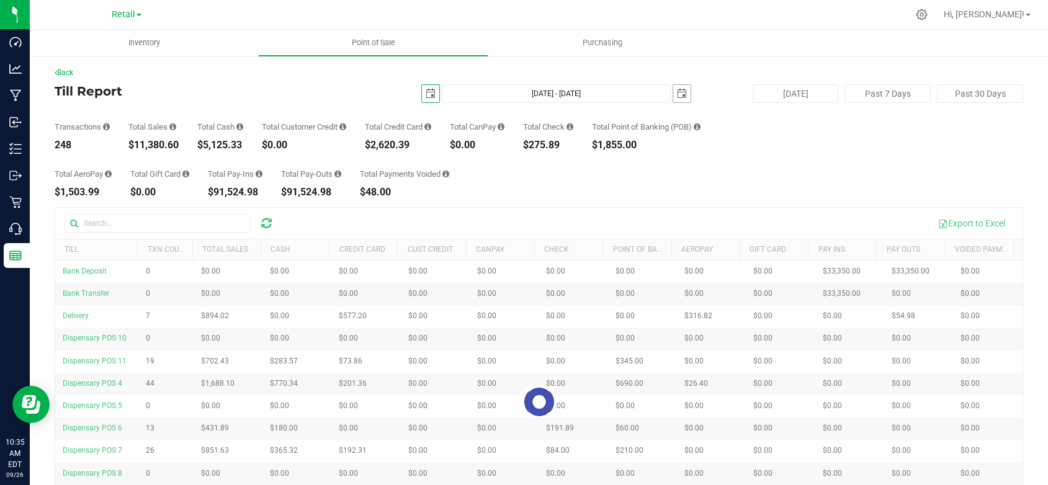
click at [677, 94] on span "select" at bounding box center [682, 94] width 10 height 10
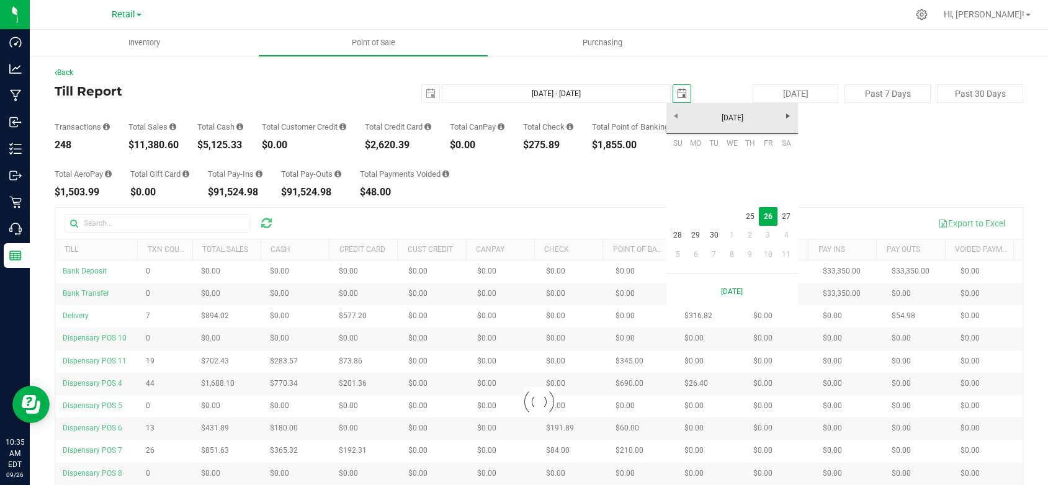
scroll to position [0, 31]
click at [746, 213] on link "25" at bounding box center [750, 216] width 18 height 19
type input "Sep 25, 2025 - Sep 25, 2025"
type input "2025-09-25"
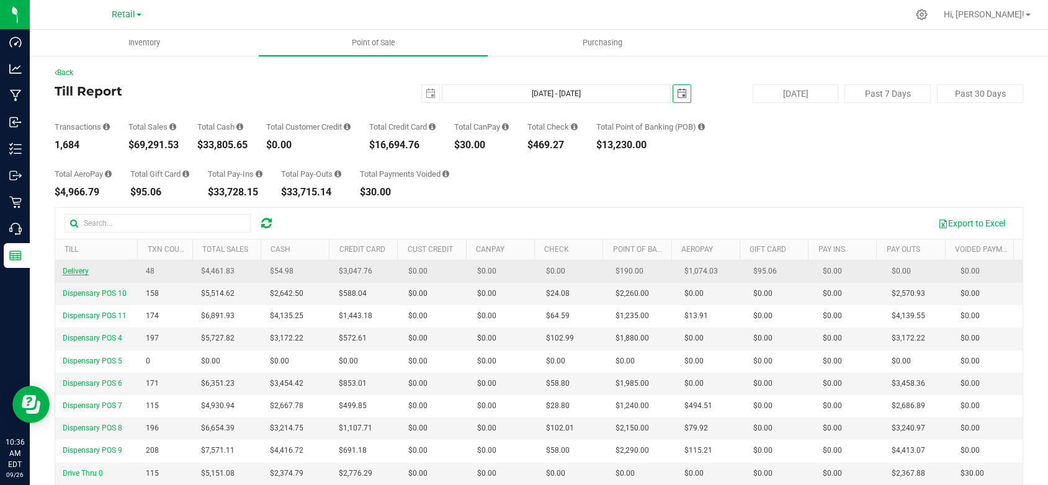
click at [70, 269] on span "Delivery" at bounding box center [76, 271] width 26 height 9
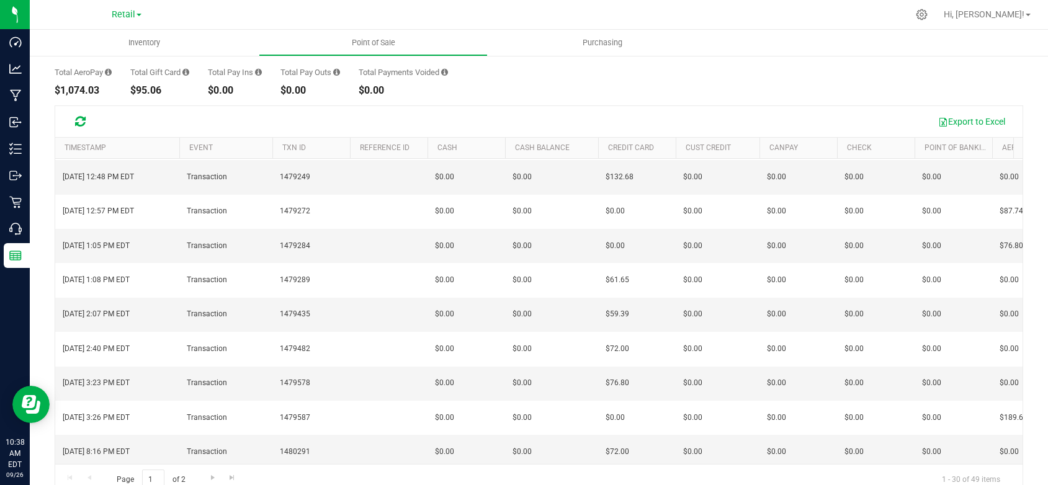
scroll to position [124, 0]
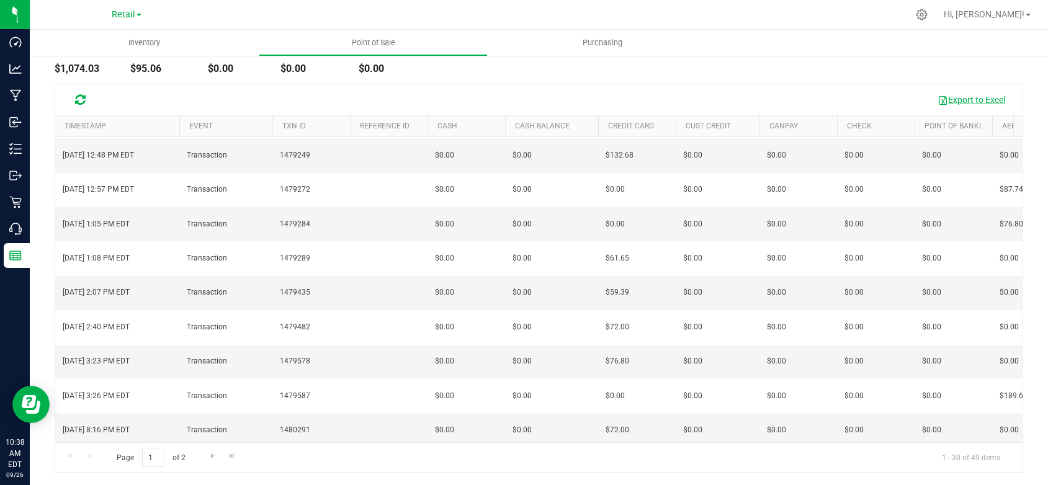
click at [963, 101] on button "Export to Excel" at bounding box center [971, 99] width 83 height 21
